Goal: Transaction & Acquisition: Purchase product/service

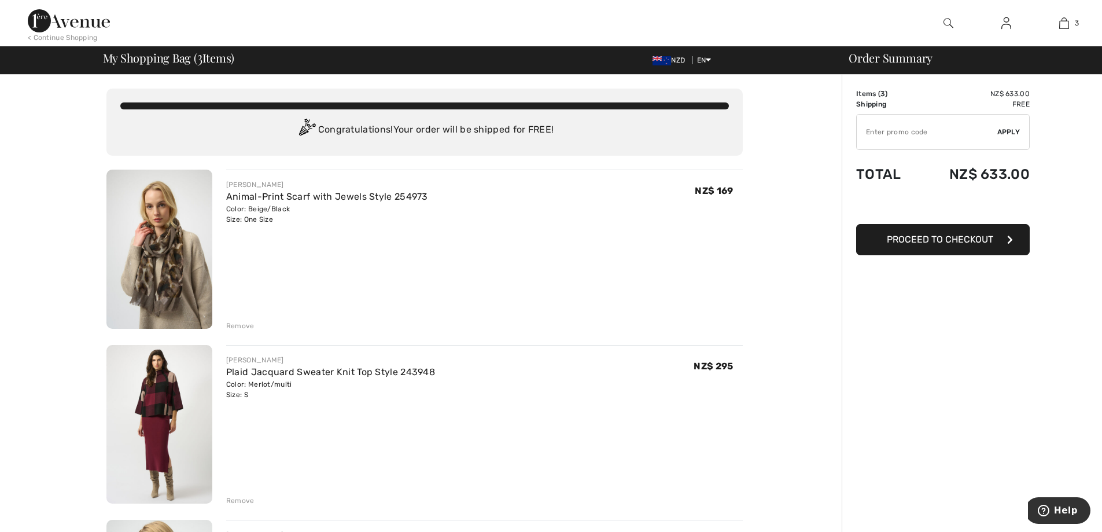
click at [938, 238] on span "Proceed to Checkout" at bounding box center [940, 239] width 106 height 11
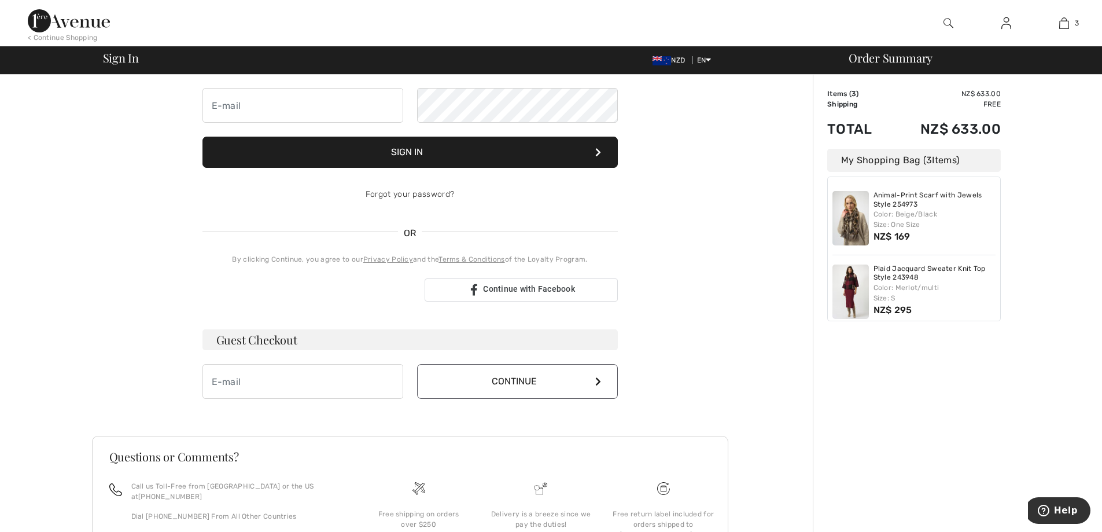
scroll to position [116, 0]
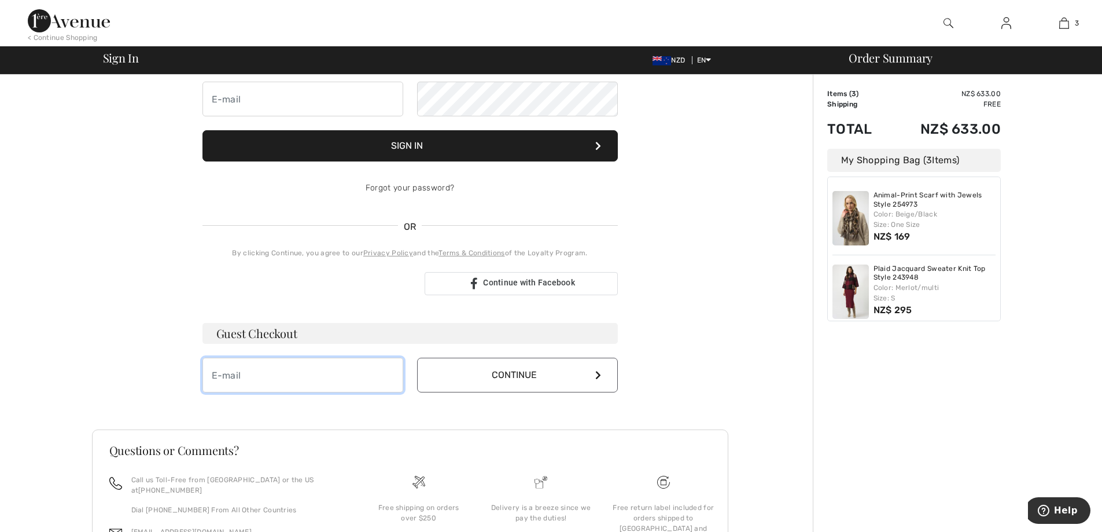
click at [234, 373] on input "email" at bounding box center [302, 375] width 201 height 35
type input "[PERSON_NAME][EMAIL_ADDRESS][DOMAIN_NAME]"
click at [598, 375] on icon at bounding box center [598, 374] width 6 height 9
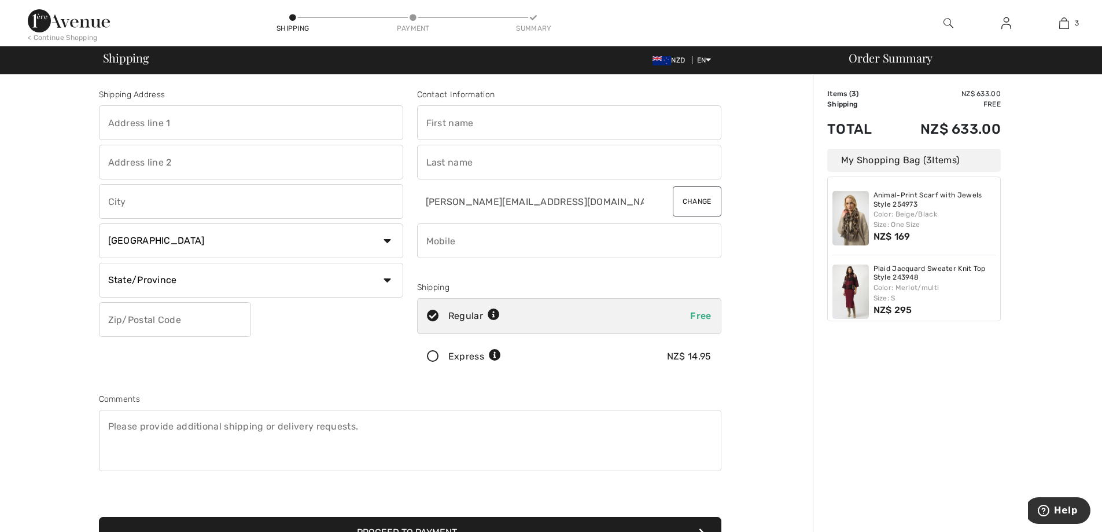
click at [131, 118] on input "text" at bounding box center [251, 122] width 304 height 35
type input "96 Ellice Street"
type input "Mount Victoria"
type input "Wellington"
select select "NZ"
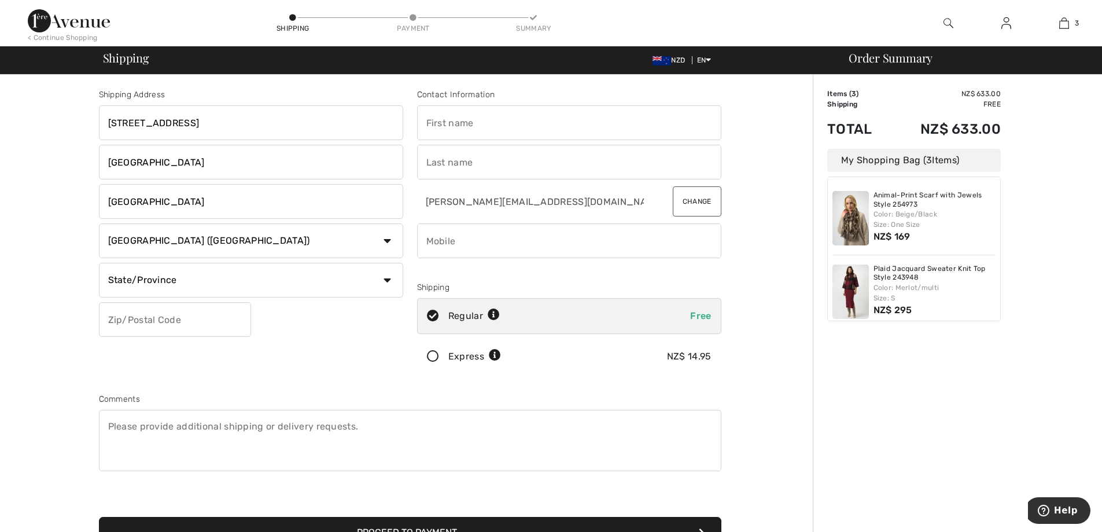
type input "6011"
type input "Anne"
type input "Doriguzzi"
type input "0273147297"
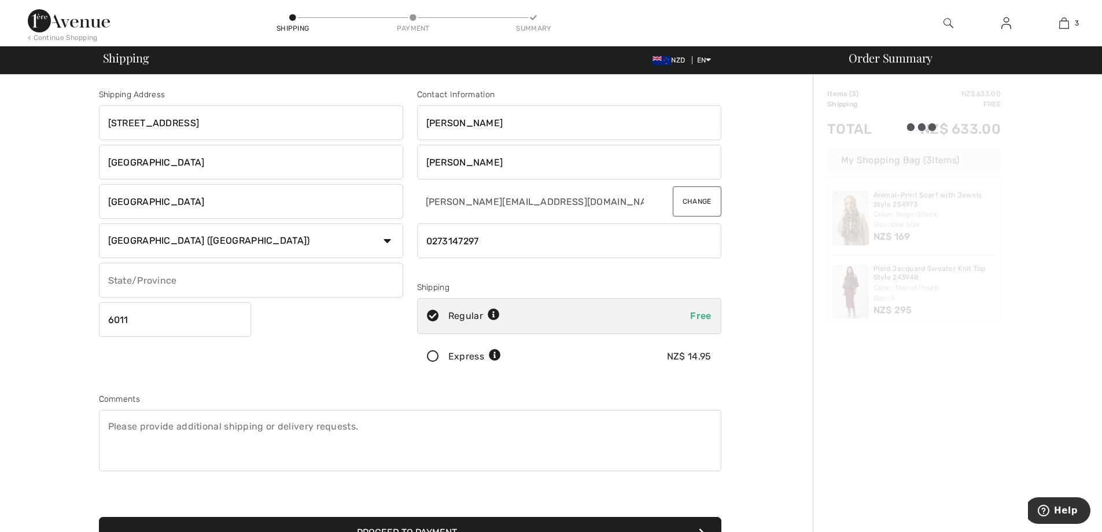
type input "Wellington"
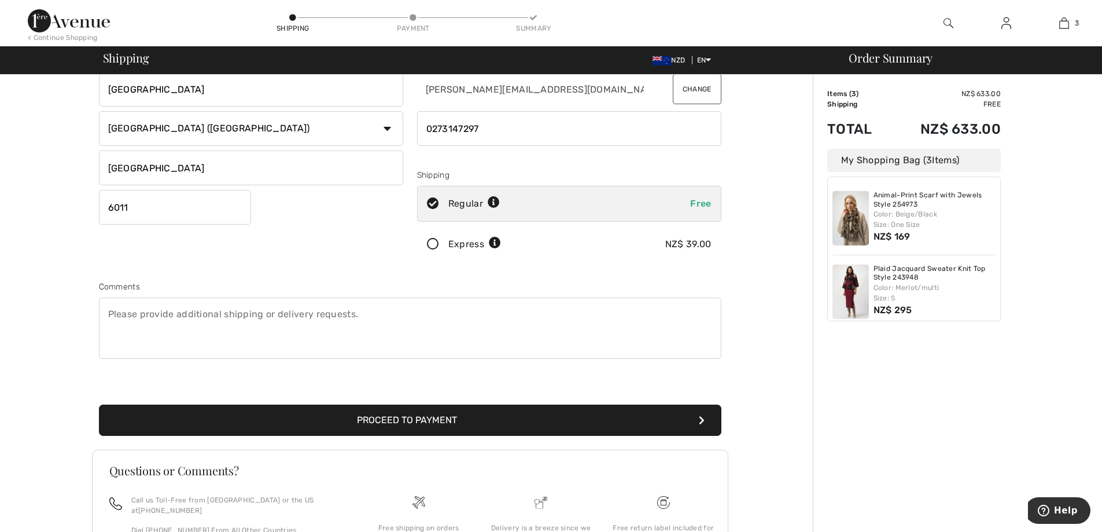
scroll to position [116, 0]
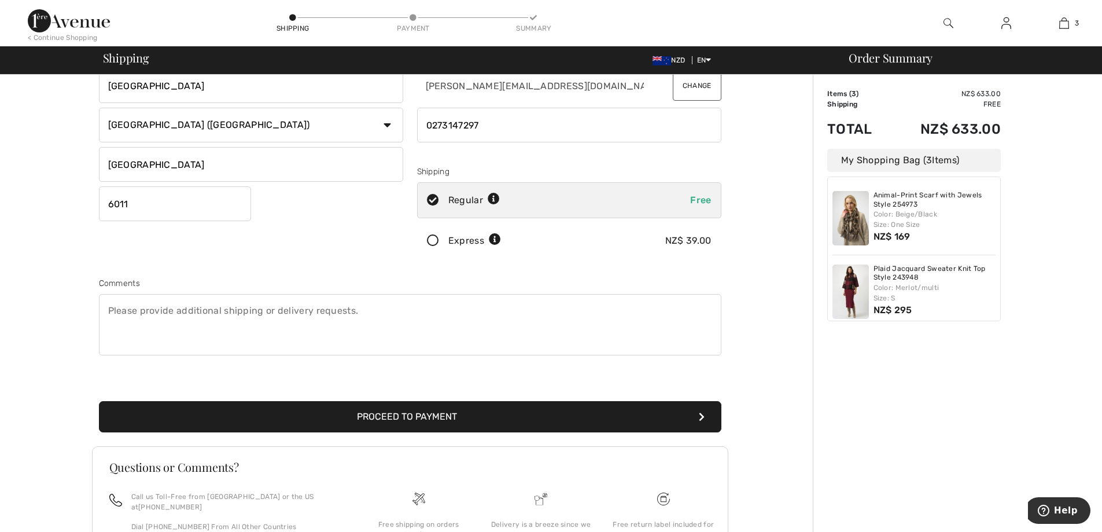
click at [447, 419] on button "Proceed to Payment" at bounding box center [410, 416] width 622 height 31
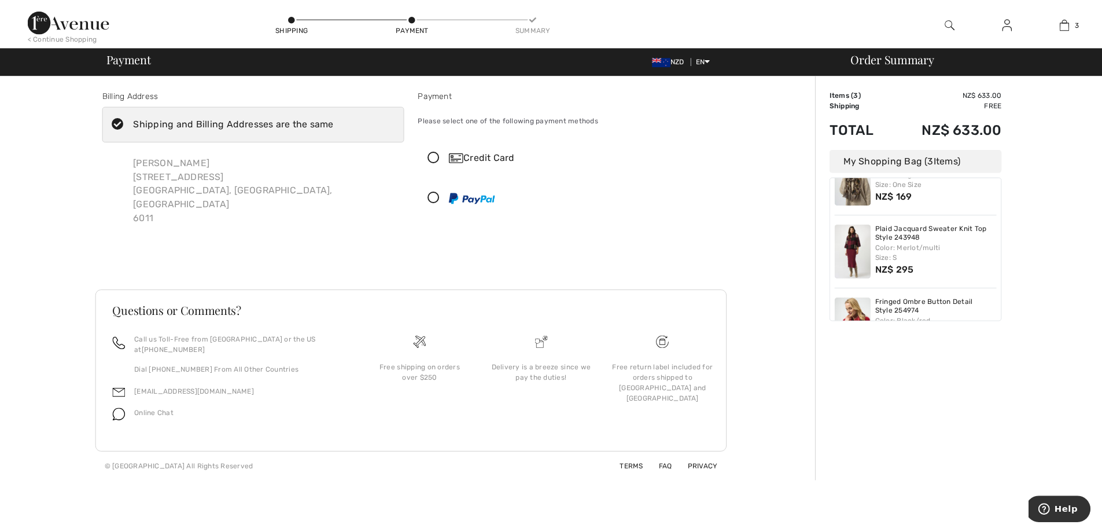
scroll to position [82, 0]
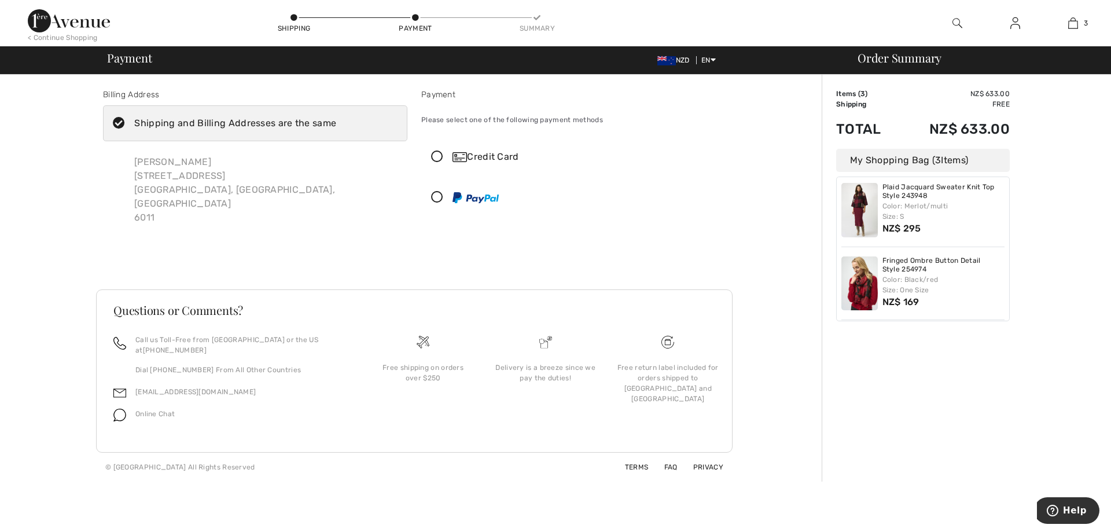
click at [434, 150] on div "Credit Card" at bounding box center [573, 156] width 303 height 35
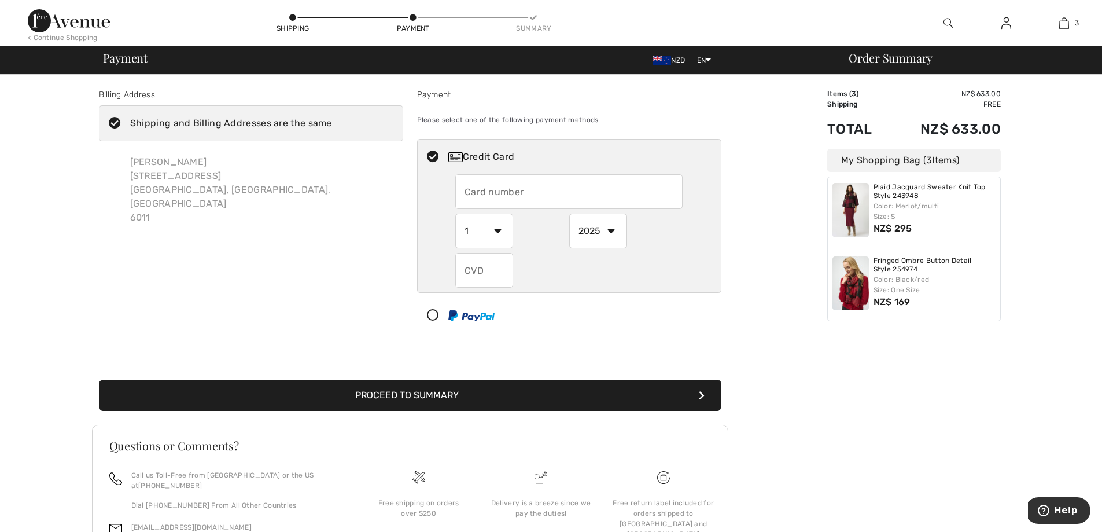
click at [493, 190] on input "text" at bounding box center [568, 191] width 227 height 35
type input "4284555092759259"
select select "5"
select select "2026"
click at [482, 275] on input "text" at bounding box center [484, 270] width 58 height 35
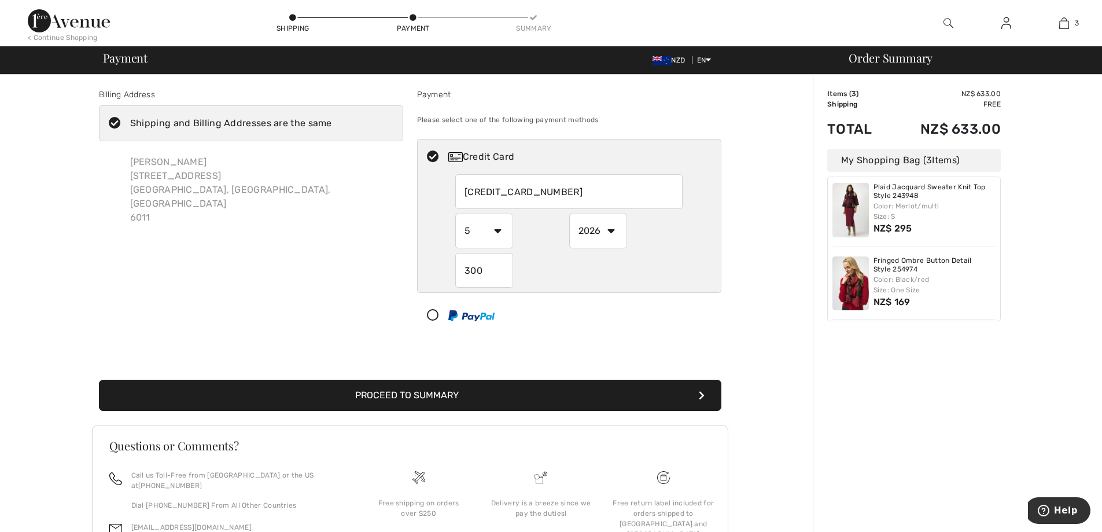
type input "300"
click at [382, 400] on button "Proceed to Summary" at bounding box center [410, 395] width 622 height 31
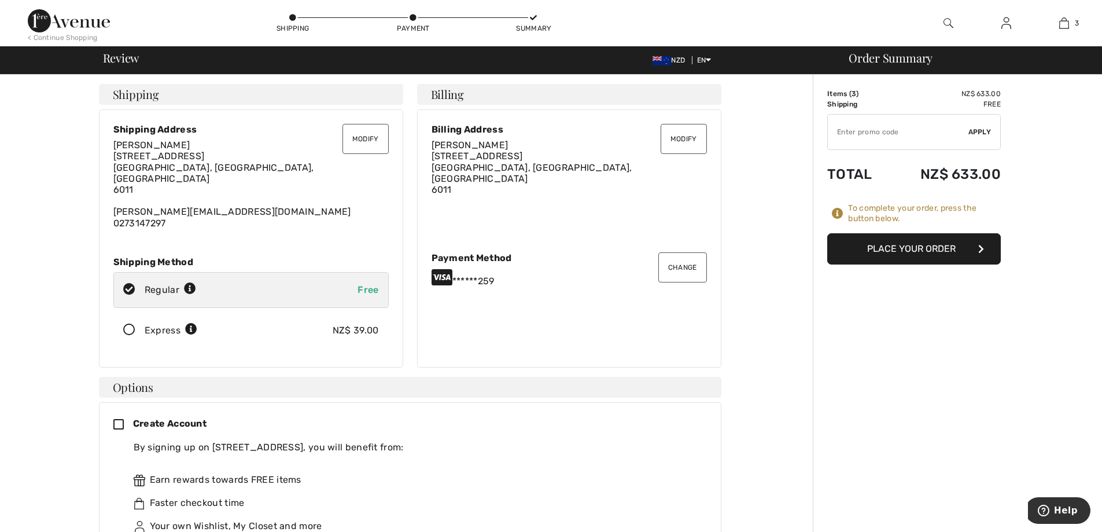
click at [920, 247] on button "Place Your Order" at bounding box center [914, 248] width 174 height 31
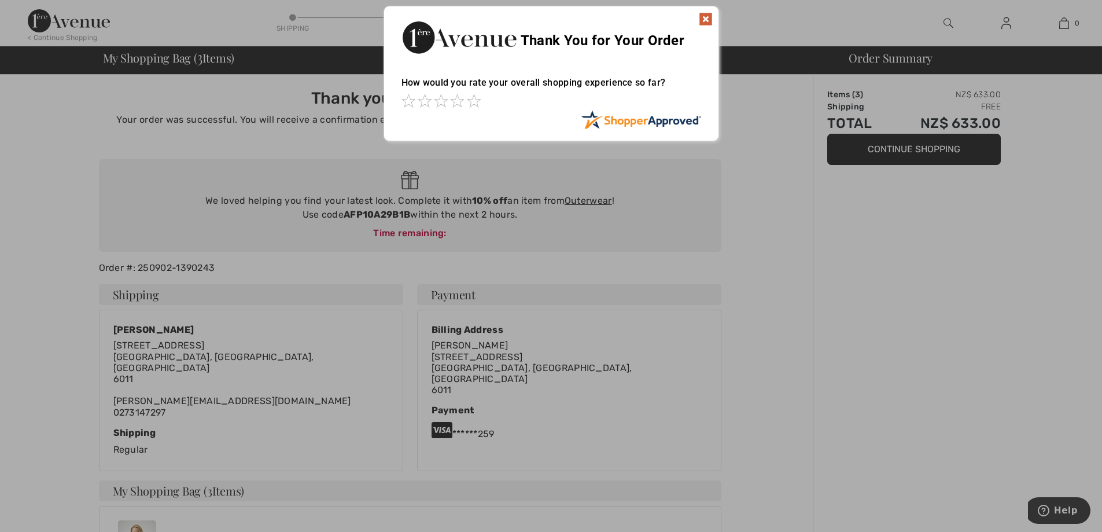
click at [481, 108] on div at bounding box center [551, 102] width 300 height 16
click at [474, 104] on span at bounding box center [474, 101] width 14 height 14
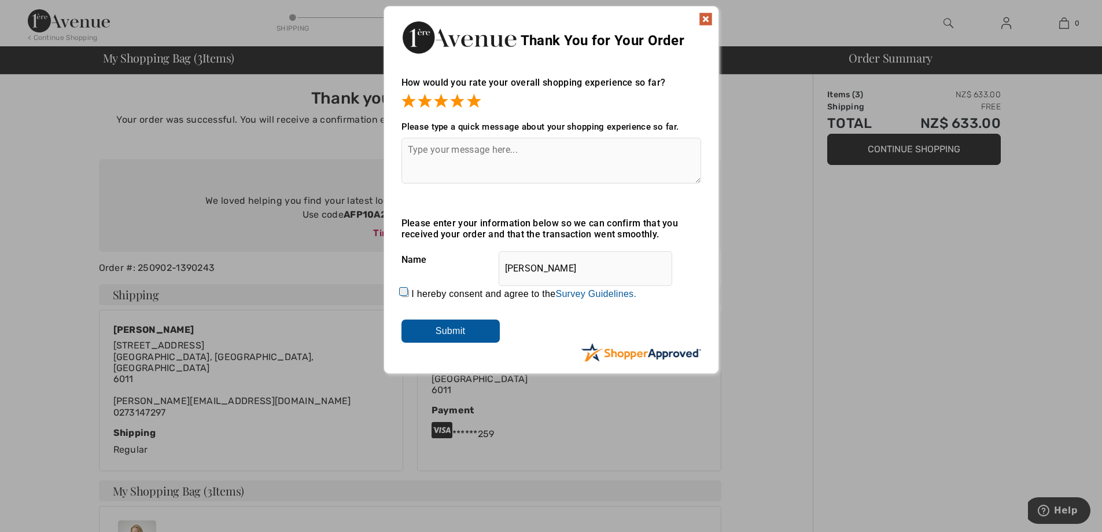
click at [481, 105] on div at bounding box center [551, 102] width 300 height 16
click at [703, 18] on img at bounding box center [706, 19] width 14 height 14
